Goal: Download file/media

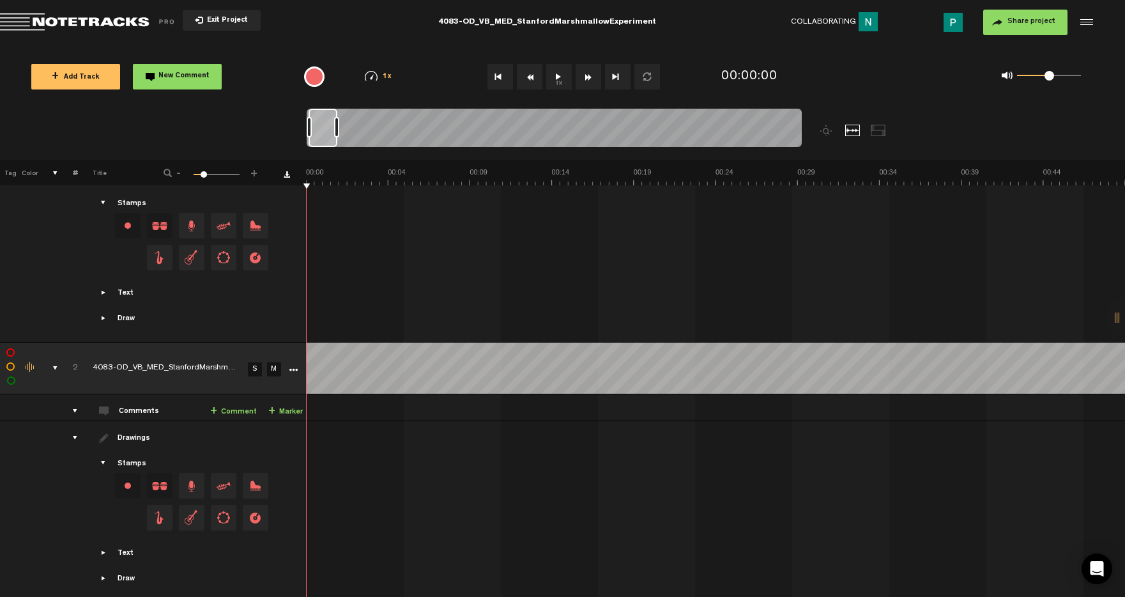
scroll to position [478, 0]
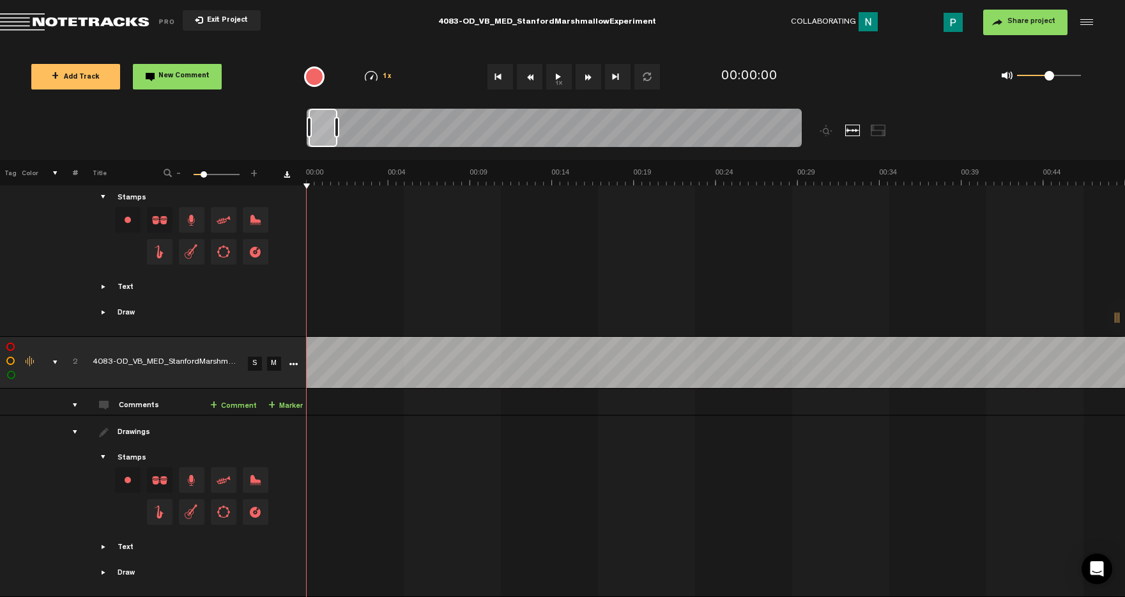
click at [261, 360] on link "S" at bounding box center [255, 364] width 14 height 14
click at [566, 79] on button "1x" at bounding box center [559, 77] width 26 height 26
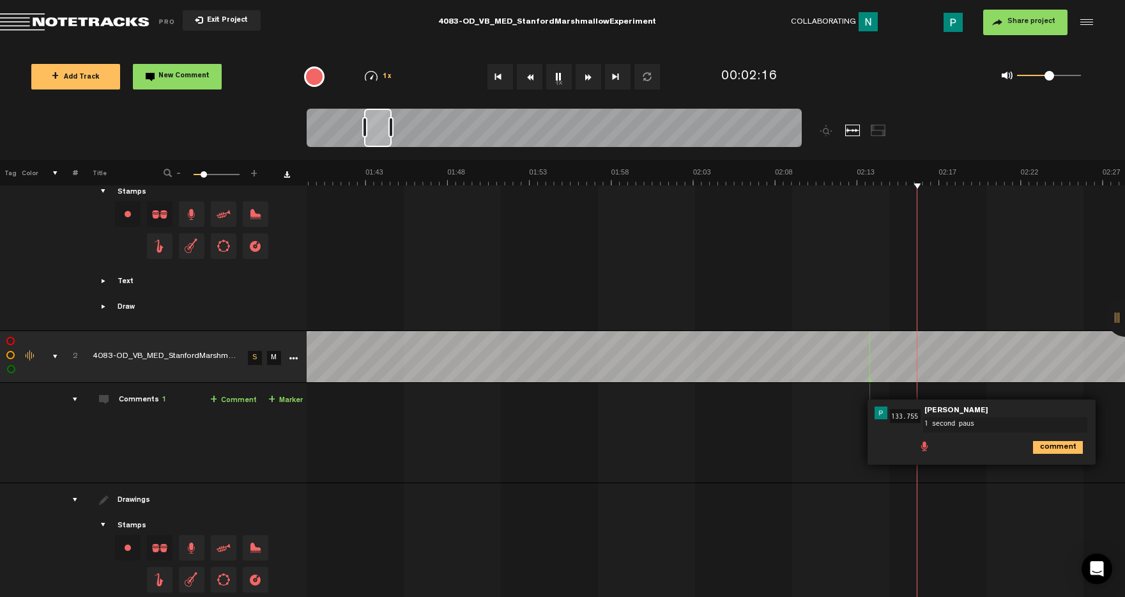
type textarea "1 second pause"
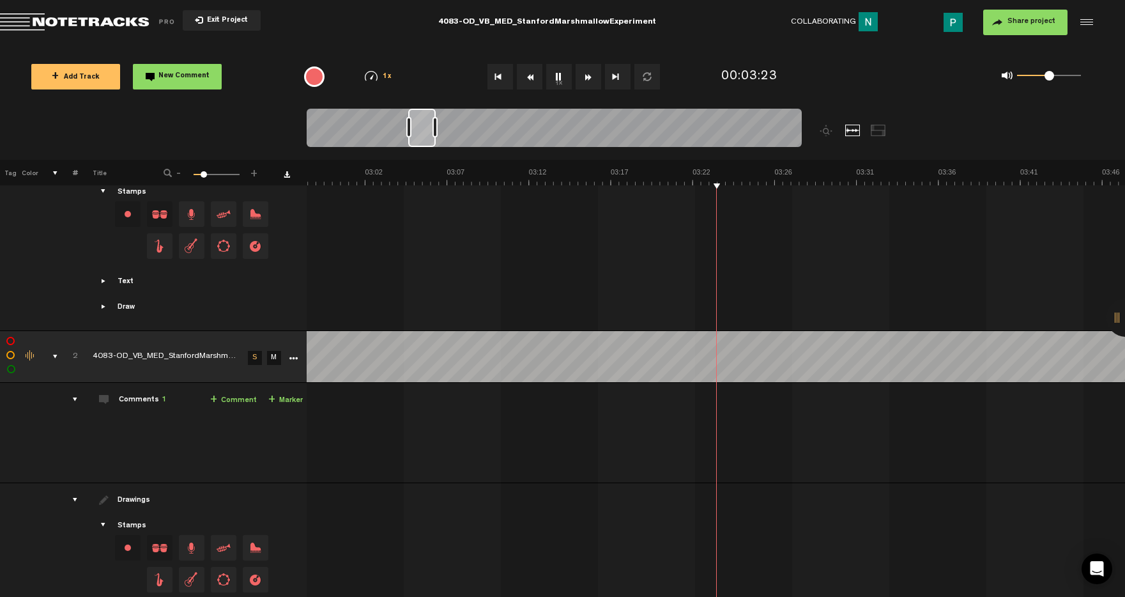
scroll to position [0, 2972]
type textarea "1 second pause"
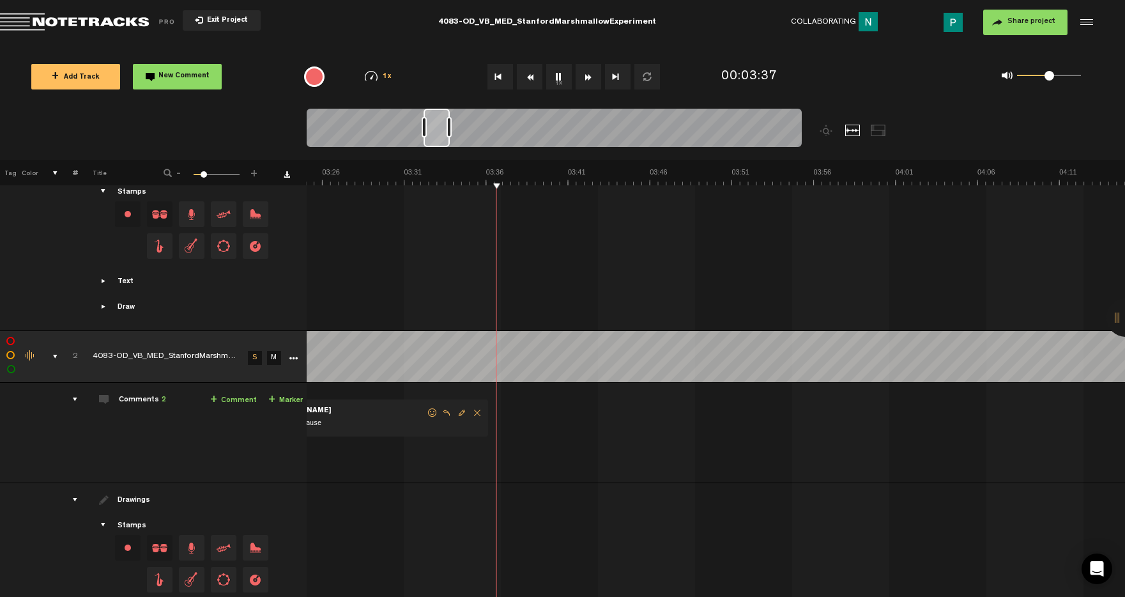
scroll to position [0, 3424]
drag, startPoint x: 423, startPoint y: 137, endPoint x: 438, endPoint y: 135, distance: 15.5
click at [438, 135] on div at bounding box center [437, 128] width 26 height 38
drag, startPoint x: 451, startPoint y: 135, endPoint x: 468, endPoint y: 135, distance: 17.3
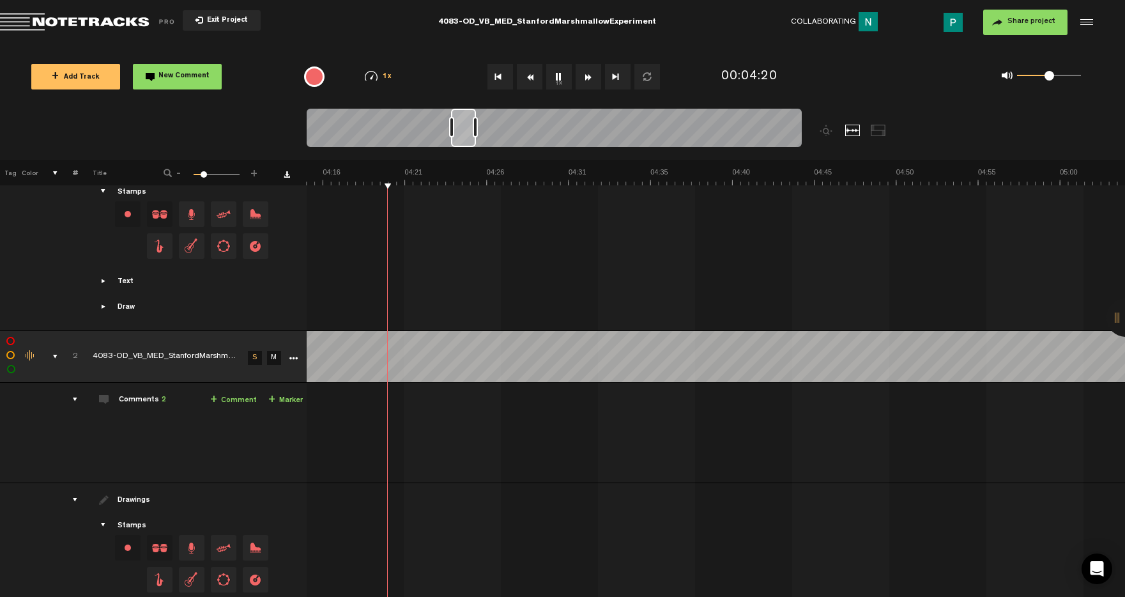
click at [468, 135] on div at bounding box center [463, 128] width 25 height 38
drag, startPoint x: 463, startPoint y: 135, endPoint x: 470, endPoint y: 134, distance: 7.8
click at [470, 134] on div at bounding box center [470, 128] width 24 height 38
click at [297, 358] on icon "More" at bounding box center [293, 358] width 9 height 9
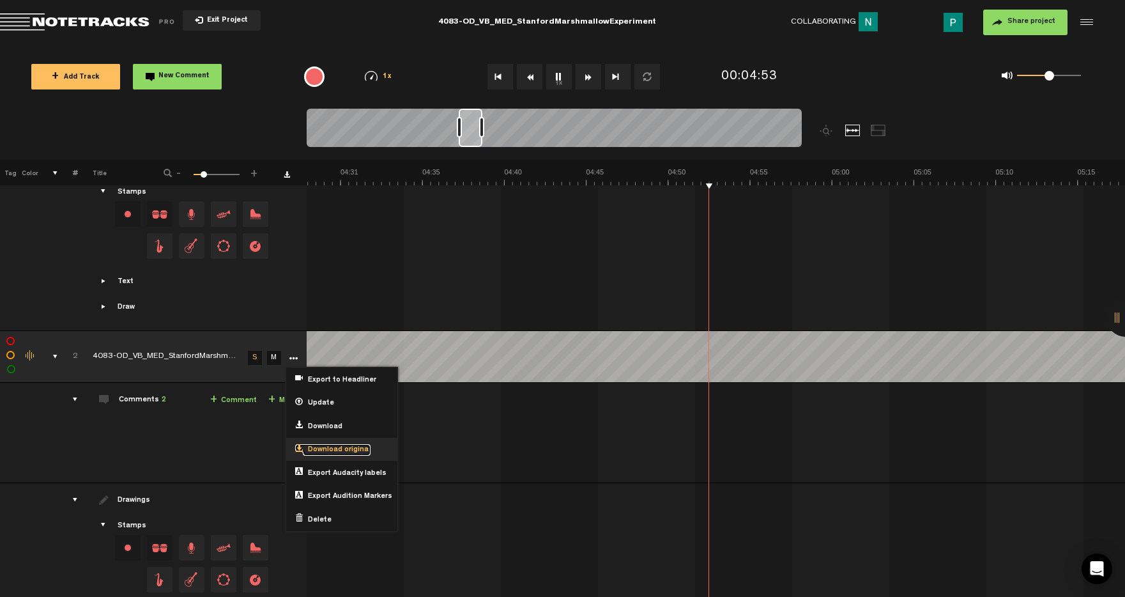
click at [336, 448] on span "Download original" at bounding box center [337, 450] width 68 height 11
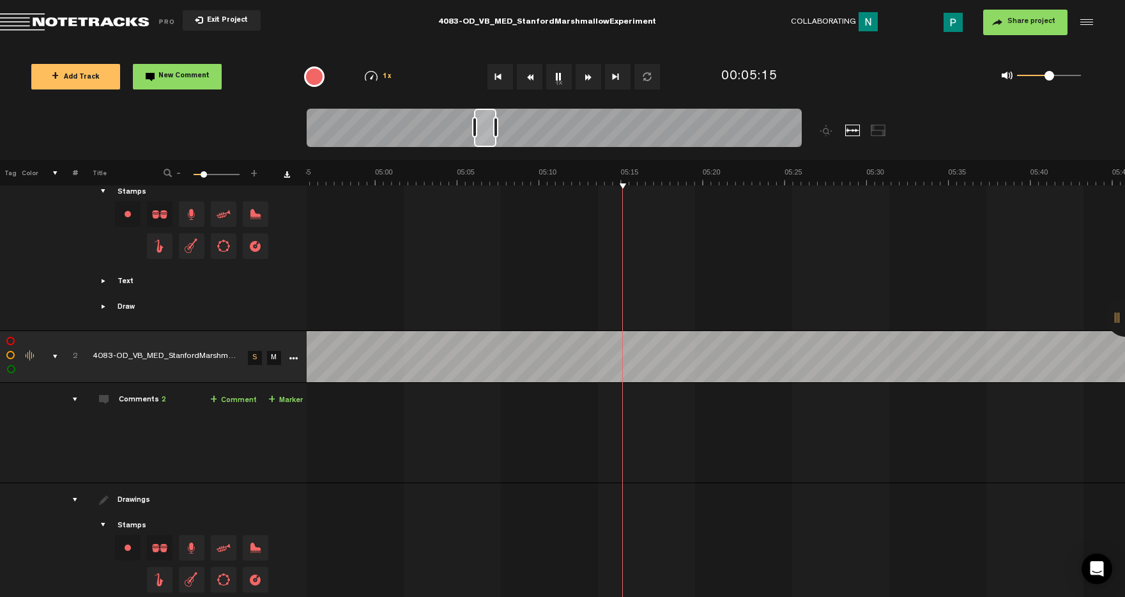
scroll to position [0, 4965]
drag, startPoint x: 464, startPoint y: 136, endPoint x: 480, endPoint y: 135, distance: 16.6
click at [480, 135] on div at bounding box center [486, 128] width 22 height 38
drag, startPoint x: 489, startPoint y: 143, endPoint x: 498, endPoint y: 143, distance: 9.6
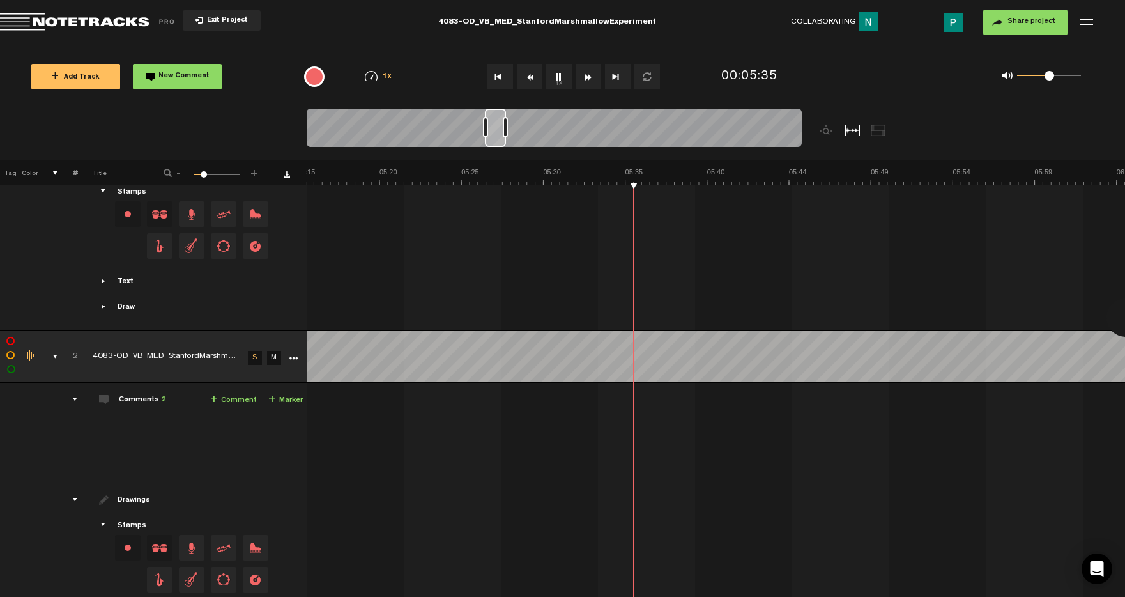
click at [498, 143] on div at bounding box center [495, 128] width 21 height 38
click at [497, 137] on div at bounding box center [500, 128] width 20 height 38
drag, startPoint x: 497, startPoint y: 137, endPoint x: 507, endPoint y: 137, distance: 10.2
click at [507, 137] on div at bounding box center [510, 128] width 19 height 38
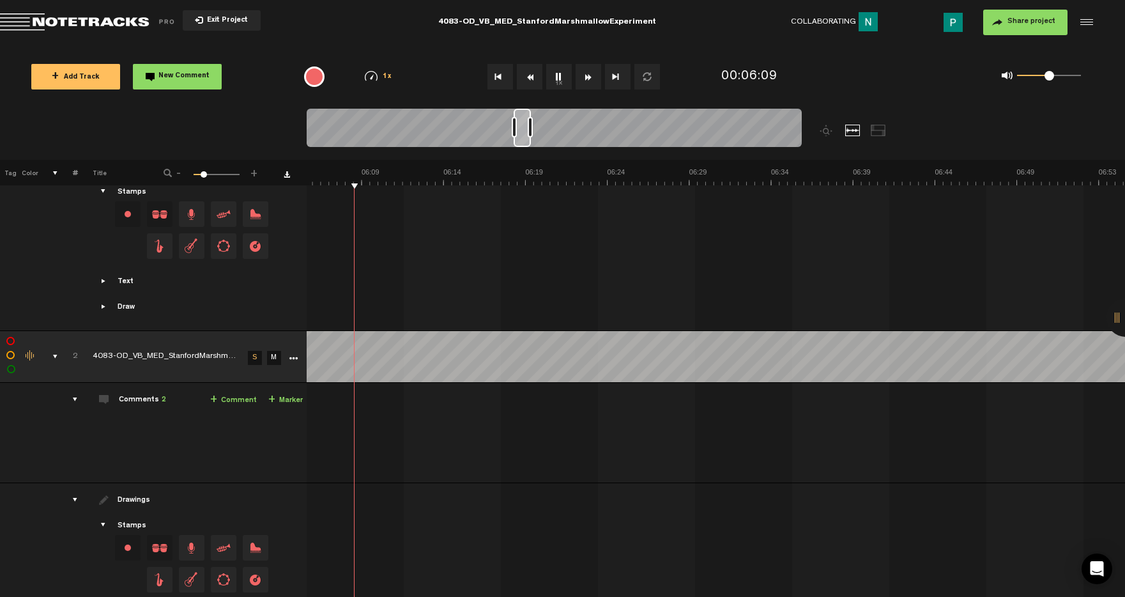
drag, startPoint x: 513, startPoint y: 141, endPoint x: 526, endPoint y: 138, distance: 13.0
click at [526, 138] on div at bounding box center [522, 128] width 17 height 38
click at [537, 139] on div at bounding box center [554, 130] width 495 height 43
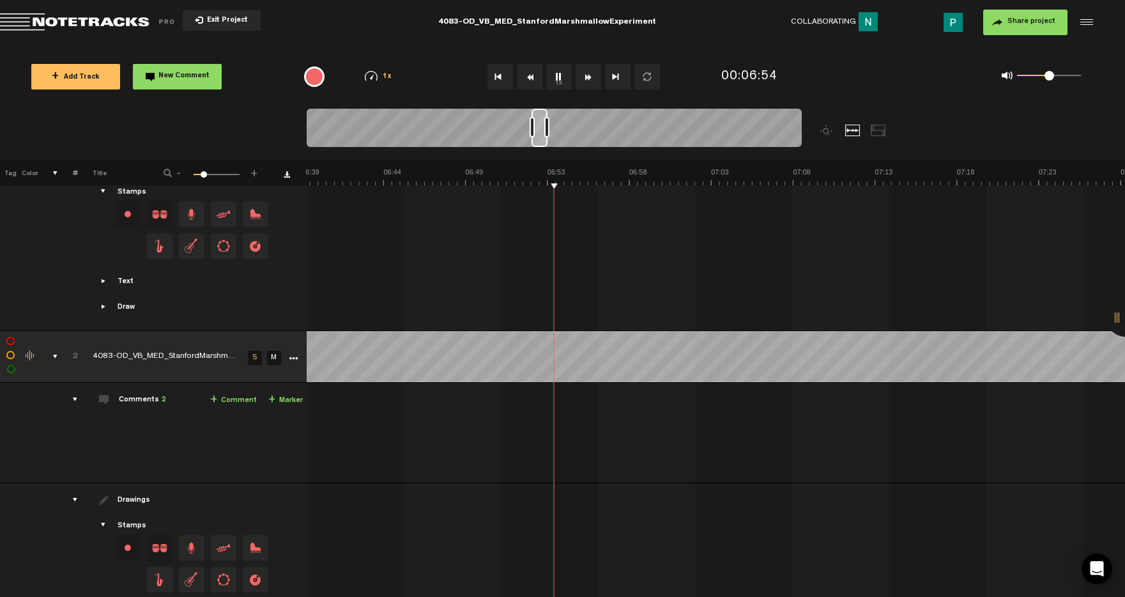
drag, startPoint x: 537, startPoint y: 139, endPoint x: 544, endPoint y: 139, distance: 7.1
click at [544, 139] on div at bounding box center [540, 128] width 16 height 38
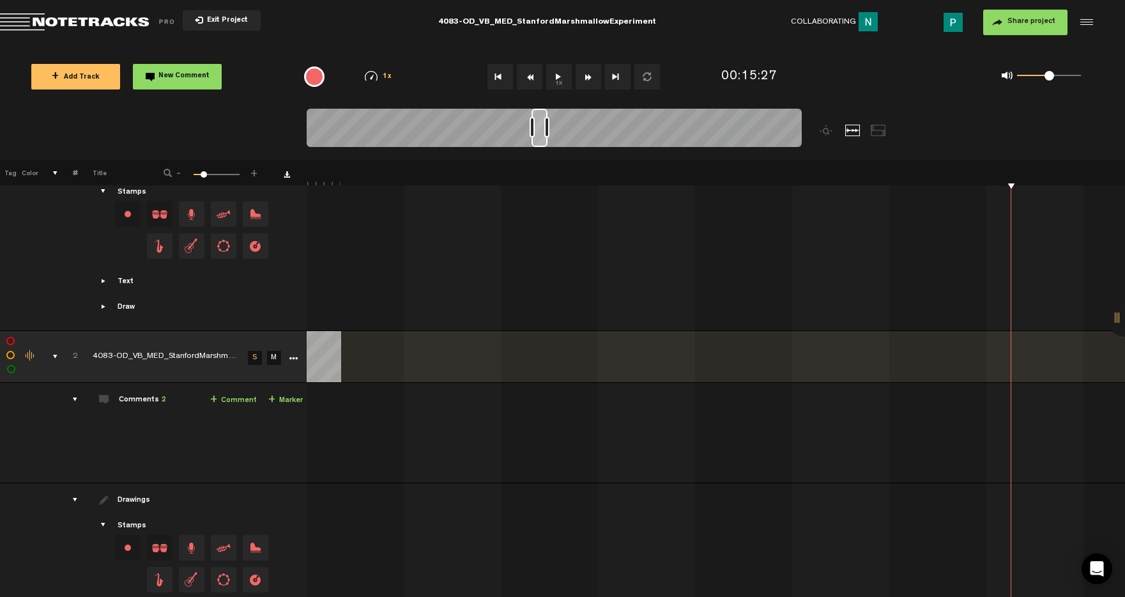
scroll to position [0, 14710]
click at [565, 75] on button "1x" at bounding box center [559, 77] width 26 height 26
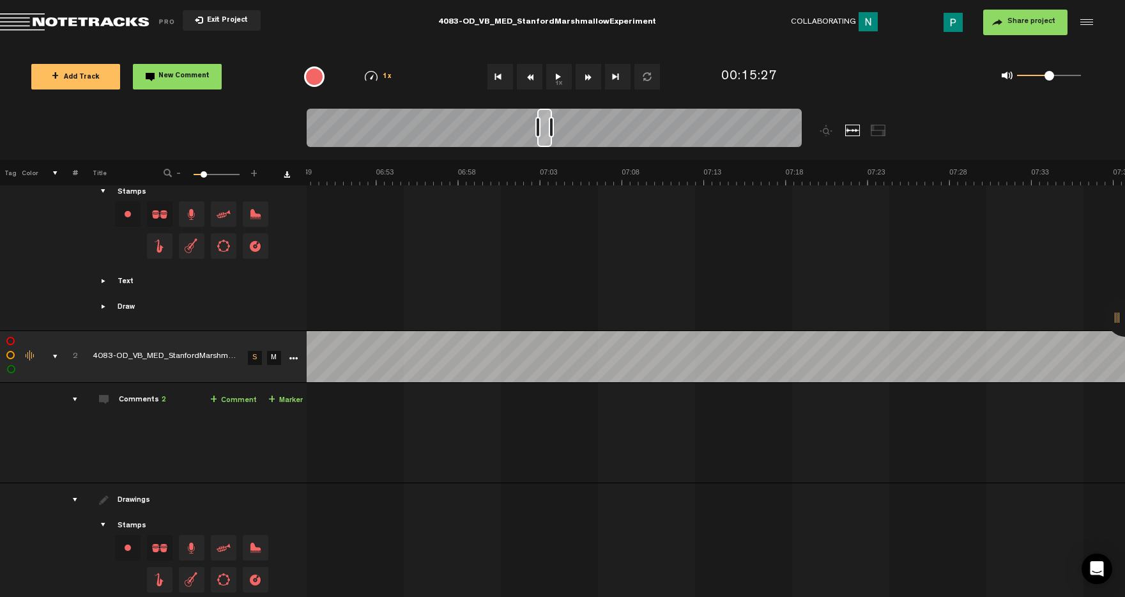
scroll to position [0, 6715]
drag, startPoint x: 540, startPoint y: 141, endPoint x: 543, endPoint y: 134, distance: 7.7
click at [542, 134] on div at bounding box center [541, 128] width 15 height 38
click at [553, 85] on button "1x" at bounding box center [559, 77] width 26 height 26
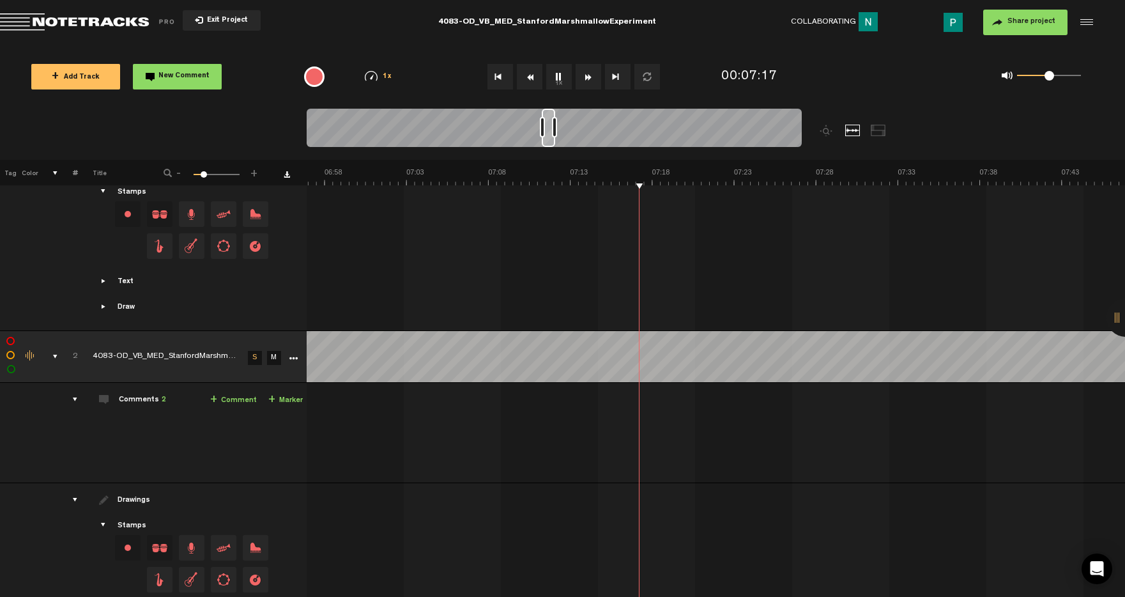
drag, startPoint x: 542, startPoint y: 142, endPoint x: 549, endPoint y: 143, distance: 7.7
click at [549, 143] on div at bounding box center [548, 128] width 13 height 38
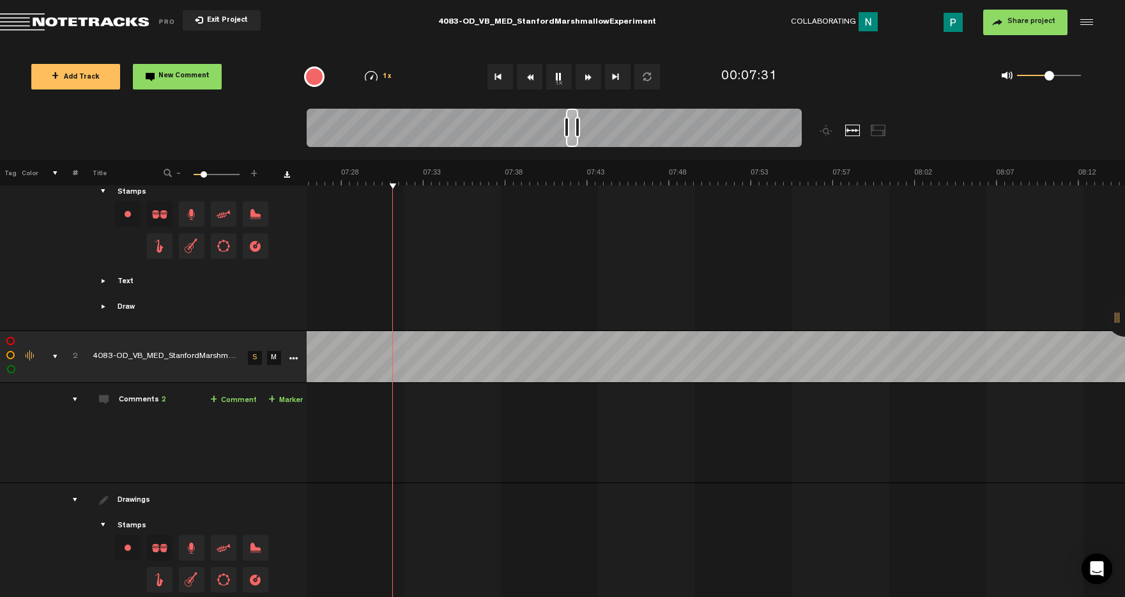
drag, startPoint x: 546, startPoint y: 142, endPoint x: 570, endPoint y: 141, distance: 24.3
click at [570, 141] on div at bounding box center [572, 128] width 12 height 38
click at [577, 140] on div at bounding box center [572, 128] width 11 height 38
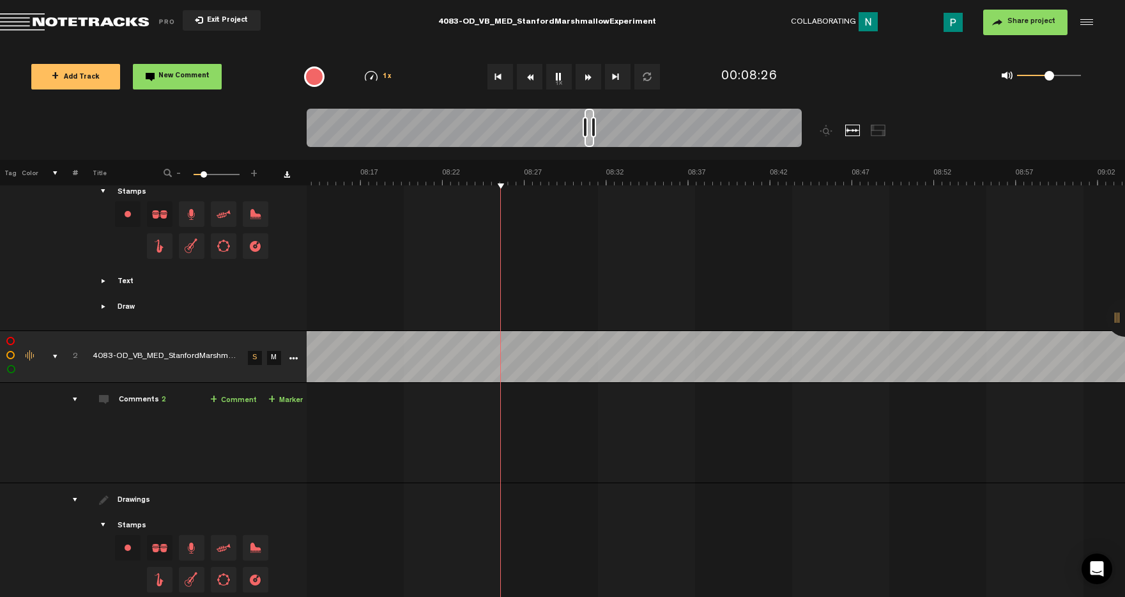
drag, startPoint x: 578, startPoint y: 145, endPoint x: 590, endPoint y: 143, distance: 12.3
click at [590, 143] on div at bounding box center [590, 128] width 10 height 38
click at [559, 77] on button "1x" at bounding box center [559, 77] width 26 height 26
drag, startPoint x: 590, startPoint y: 142, endPoint x: 602, endPoint y: 142, distance: 11.5
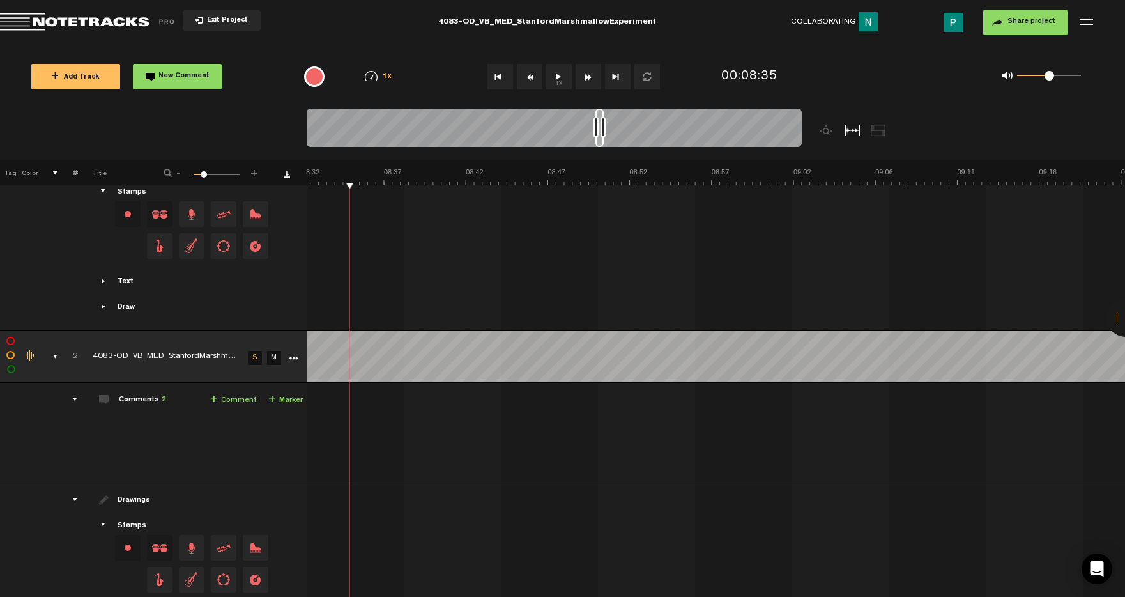
click at [602, 142] on div at bounding box center [600, 128] width 8 height 38
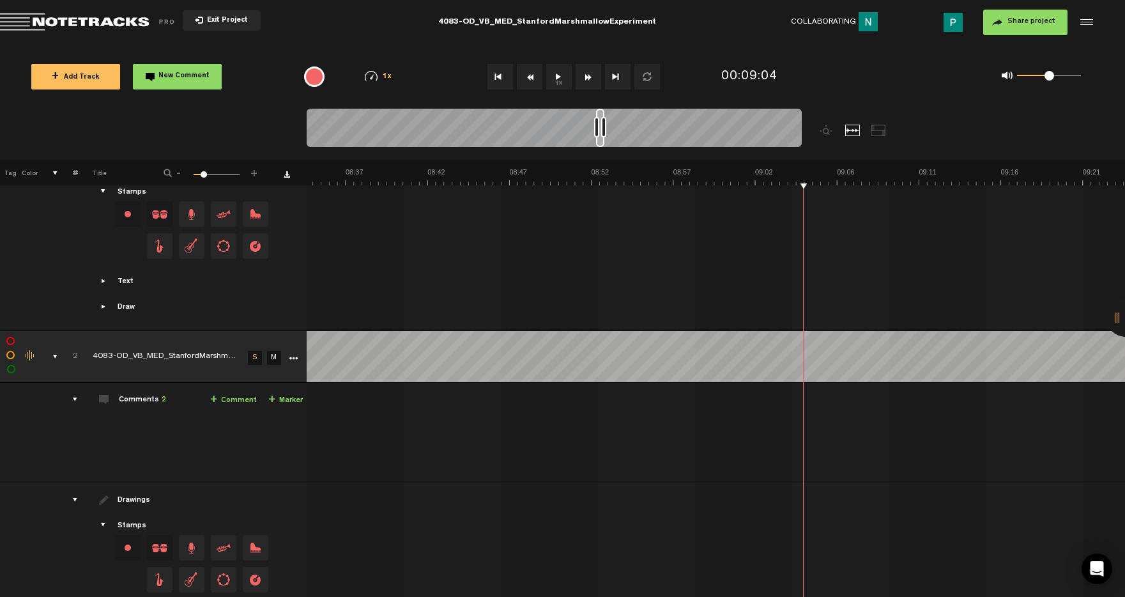
click at [555, 75] on button "1x" at bounding box center [559, 77] width 26 height 26
drag, startPoint x: 600, startPoint y: 143, endPoint x: 614, endPoint y: 144, distance: 14.1
click at [614, 144] on div at bounding box center [613, 128] width 7 height 38
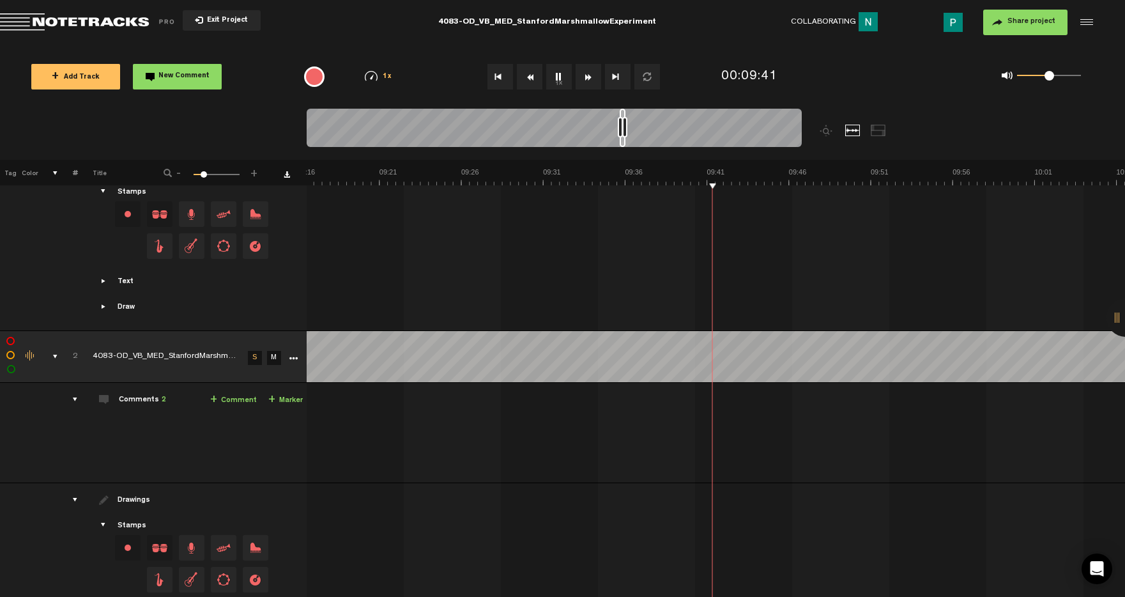
scroll to position [0, 9265]
drag, startPoint x: 614, startPoint y: 143, endPoint x: 624, endPoint y: 142, distance: 9.6
click at [624, 142] on div at bounding box center [623, 128] width 6 height 38
drag, startPoint x: 623, startPoint y: 141, endPoint x: 636, endPoint y: 139, distance: 13.5
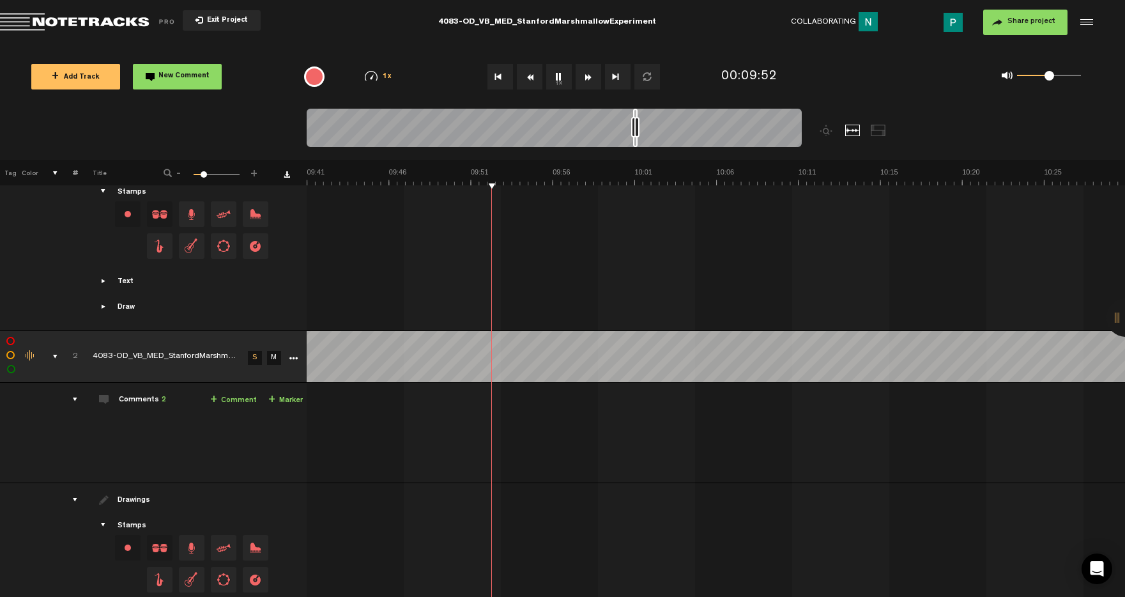
click at [636, 139] on div at bounding box center [635, 128] width 4 height 38
click at [556, 79] on button "1x" at bounding box center [559, 77] width 26 height 26
drag, startPoint x: 634, startPoint y: 139, endPoint x: 588, endPoint y: 137, distance: 46.7
click at [588, 137] on div at bounding box center [588, 128] width 3 height 38
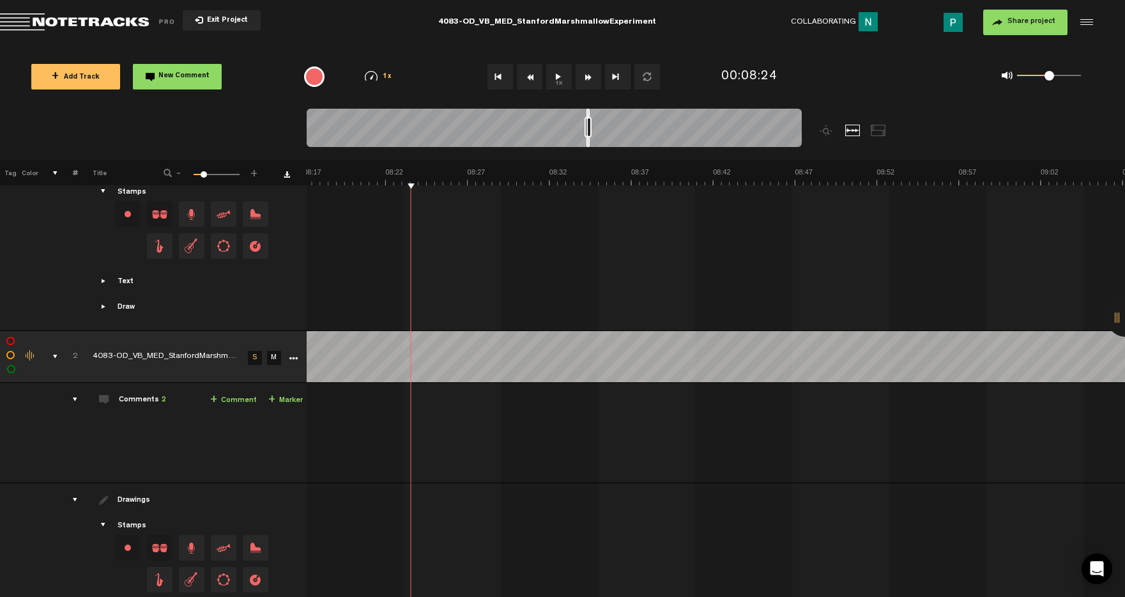
click at [570, 83] on button "1x" at bounding box center [559, 77] width 26 height 26
click at [569, 83] on button "1x" at bounding box center [559, 77] width 26 height 26
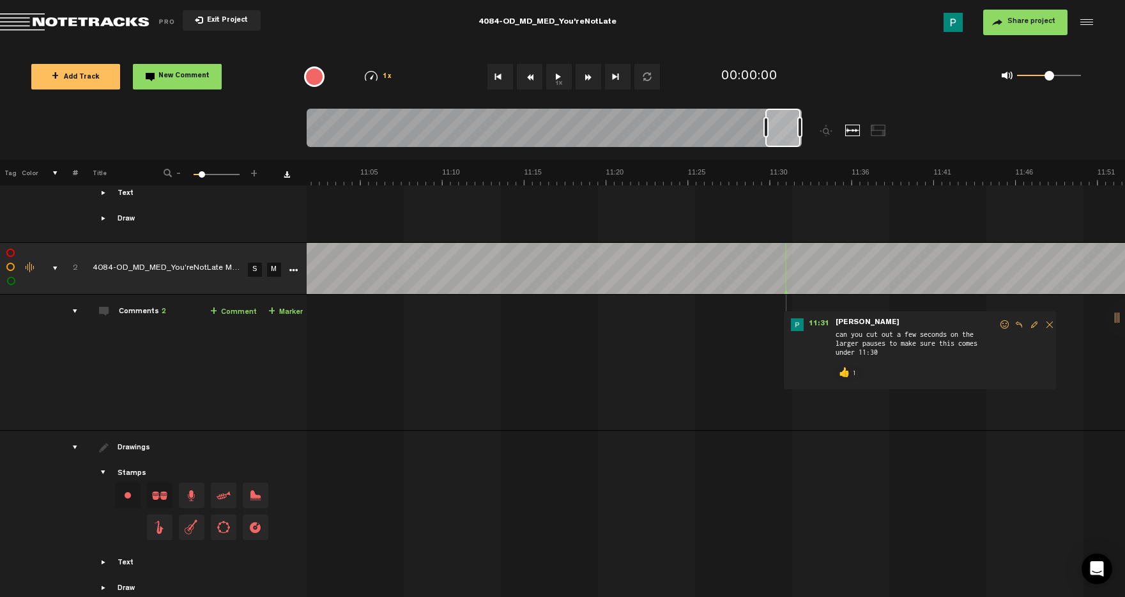
scroll to position [0, 10580]
drag, startPoint x: 325, startPoint y: 134, endPoint x: 782, endPoint y: 176, distance: 458.7
click at [782, 45] on div "Loading... 100% + Add Track New Comment 1x 0.25x 0.5x 0.75x 1x 1.25x 1.5x 1.75x…" at bounding box center [562, 45] width 1125 height 0
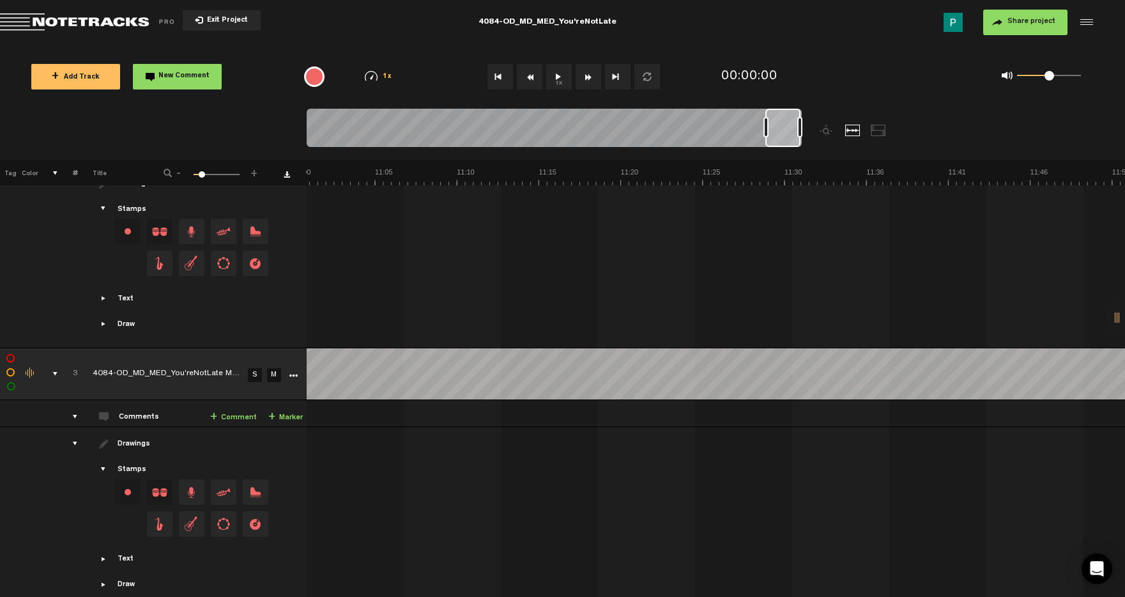
scroll to position [879, 0]
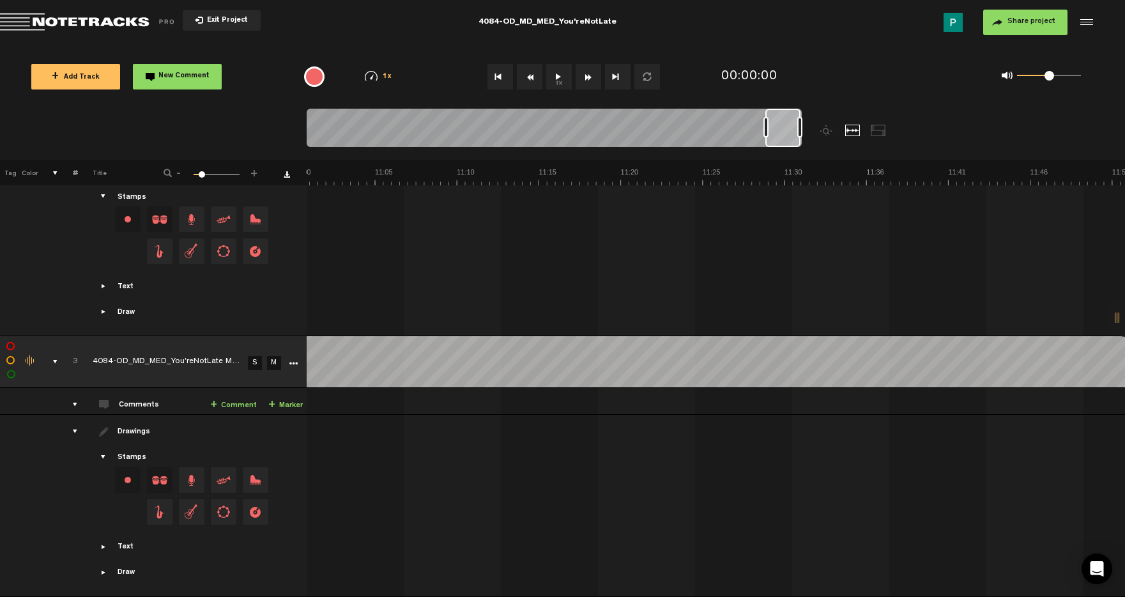
click at [288, 357] on link "More" at bounding box center [293, 363] width 12 height 12
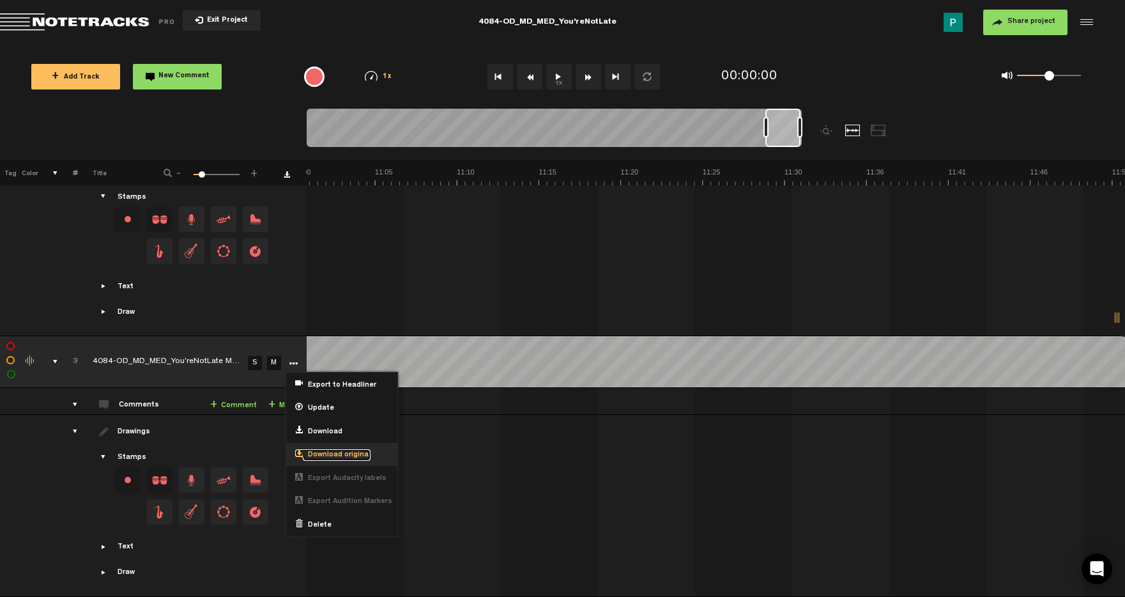
click at [336, 450] on span "Download original" at bounding box center [337, 455] width 68 height 11
